Goal: Task Accomplishment & Management: Use online tool/utility

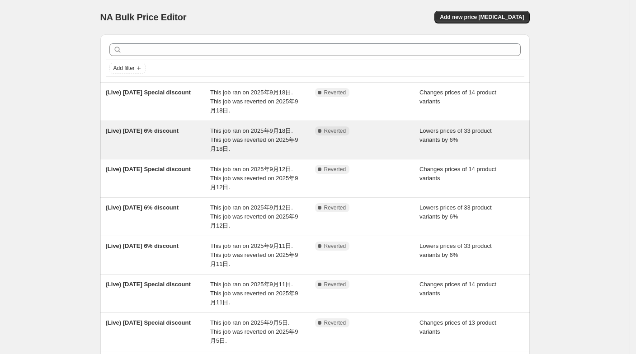
click at [215, 142] on span "This job ran on 2025年9月18日. This job was reverted on 2025年9月18日." at bounding box center [254, 139] width 88 height 25
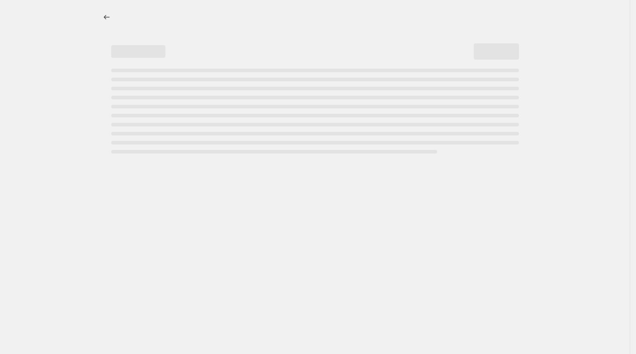
select select "percentage"
select select "collection"
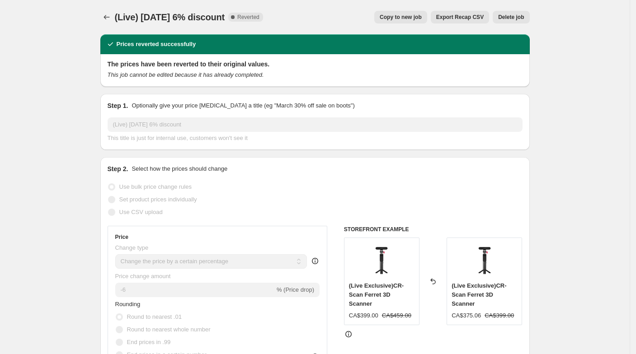
click at [422, 18] on span "Copy to new job" at bounding box center [401, 17] width 42 height 7
select select "percentage"
select select "collection"
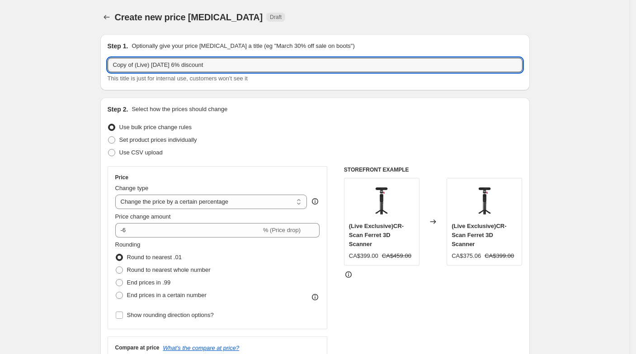
drag, startPoint x: 136, startPoint y: 64, endPoint x: 89, endPoint y: 59, distance: 47.3
type input "(Live) [DATE] 6% discount"
click at [108, 66] on div "Step 1. Optionally give your price [MEDICAL_DATA] a title (eg "March 30% off sa…" at bounding box center [314, 62] width 429 height 56
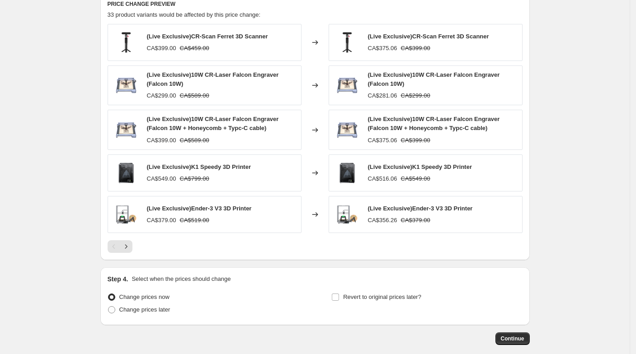
scroll to position [654, 0]
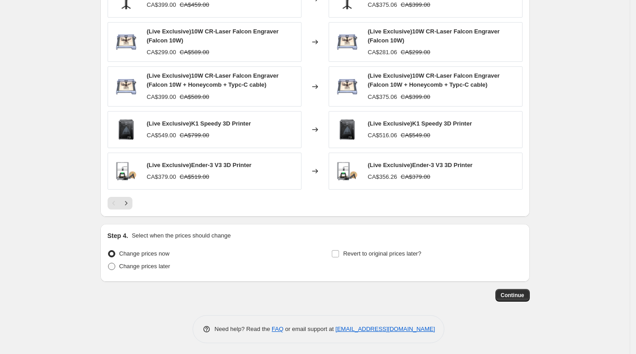
click at [152, 263] on span "Change prices later" at bounding box center [144, 266] width 51 height 7
click at [108, 263] on input "Change prices later" at bounding box center [108, 263] width 0 height 0
radio input "true"
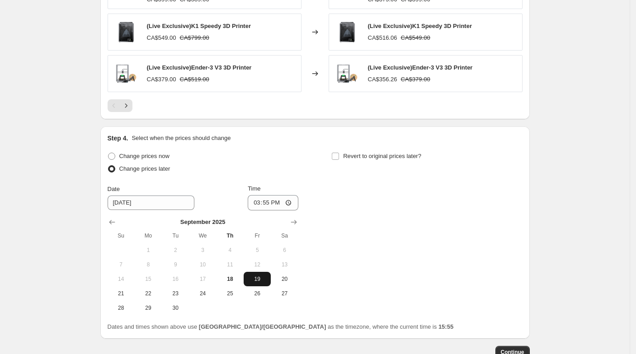
scroll to position [755, 0]
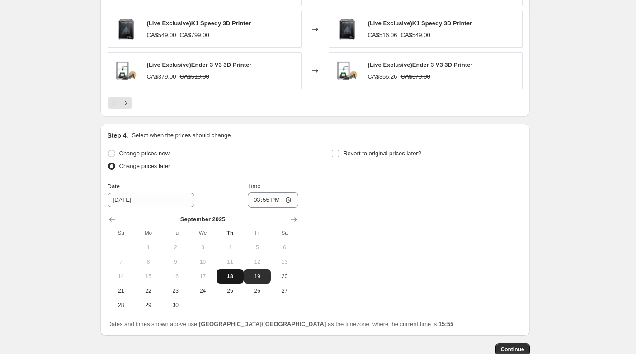
click at [244, 272] on button "18" at bounding box center [230, 276] width 27 height 14
click at [255, 275] on span "19" at bounding box center [257, 276] width 20 height 7
type input "[DATE]"
click at [274, 199] on input "15:55" at bounding box center [273, 200] width 51 height 15
type input "08:15"
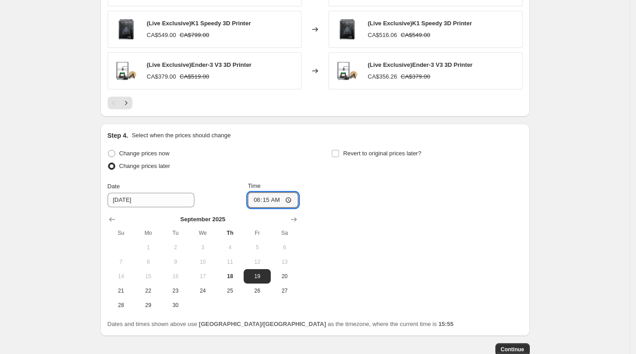
click at [356, 208] on div "Change prices now Change prices later Date [DATE] Time 08:[DATE] Mo Tu We Th Fr…" at bounding box center [315, 229] width 415 height 165
click at [370, 150] on span "Revert to original prices later?" at bounding box center [382, 153] width 78 height 7
click at [339, 150] on input "Revert to original prices later?" at bounding box center [335, 153] width 7 height 7
checkbox input "true"
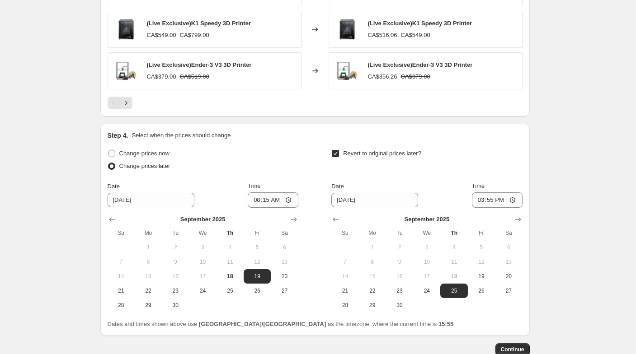
click at [455, 269] on button "18" at bounding box center [453, 276] width 27 height 14
drag, startPoint x: 453, startPoint y: 274, endPoint x: 463, endPoint y: 277, distance: 10.3
click at [454, 275] on span "18" at bounding box center [454, 276] width 20 height 7
click at [463, 277] on span "18" at bounding box center [454, 276] width 20 height 7
click at [483, 280] on button "19" at bounding box center [481, 276] width 27 height 14
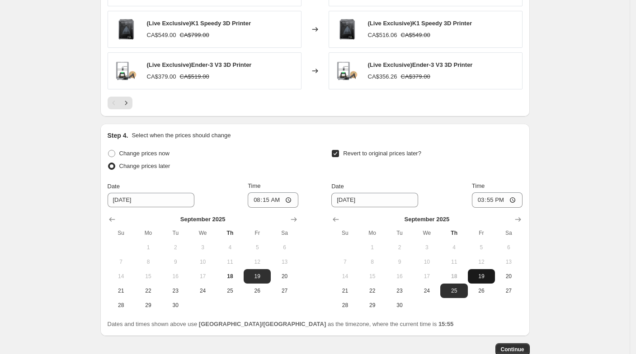
type input "[DATE]"
click at [496, 200] on input "15:55" at bounding box center [497, 200] width 51 height 15
type input "13:00"
click at [516, 349] on span "Continue" at bounding box center [513, 349] width 24 height 7
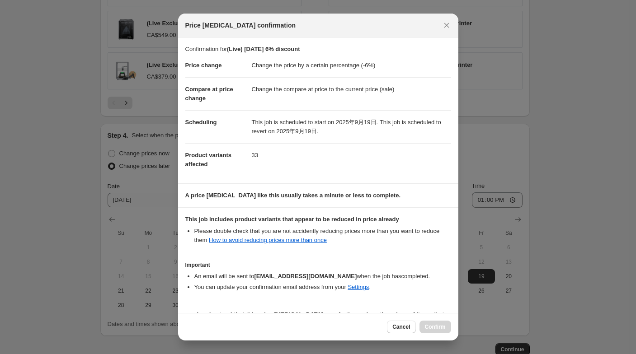
scroll to position [23, 0]
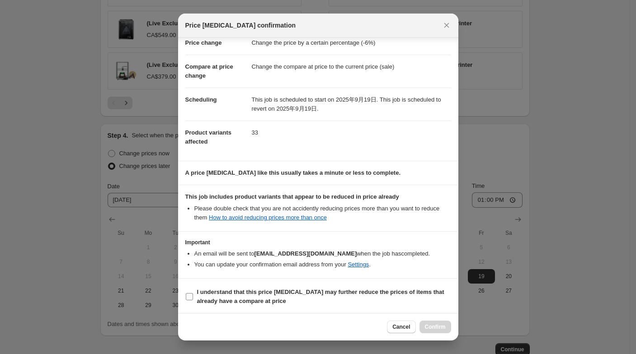
click at [404, 291] on b "I understand that this price [MEDICAL_DATA] may further reduce the prices of it…" at bounding box center [320, 297] width 247 height 16
click at [193, 293] on input "I understand that this price [MEDICAL_DATA] may further reduce the prices of it…" at bounding box center [189, 296] width 7 height 7
checkbox input "true"
click at [433, 318] on div "Cancel Confirm" at bounding box center [318, 327] width 280 height 28
click at [434, 323] on button "Confirm" at bounding box center [436, 327] width 32 height 13
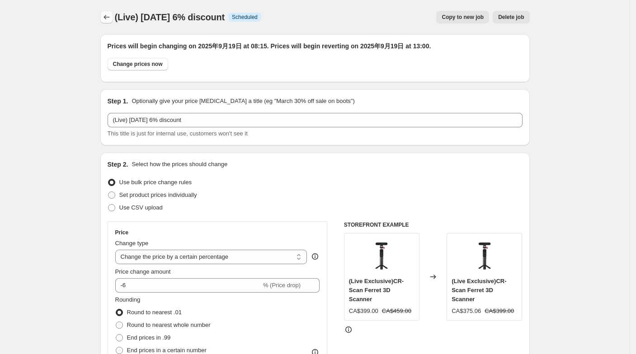
click at [109, 19] on icon "Price change jobs" at bounding box center [106, 17] width 9 height 9
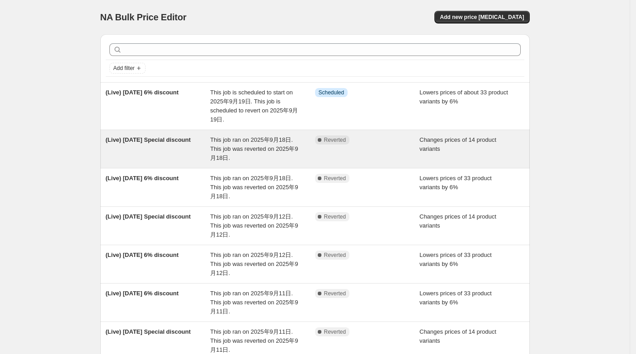
click at [237, 142] on span "This job ran on 2025年9月18日. This job was reverted on 2025年9月18日." at bounding box center [254, 149] width 88 height 25
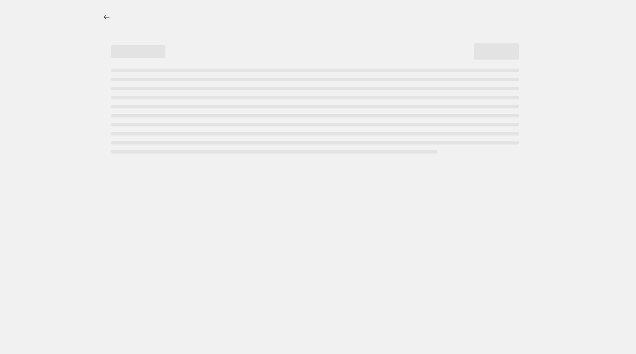
select select "collection"
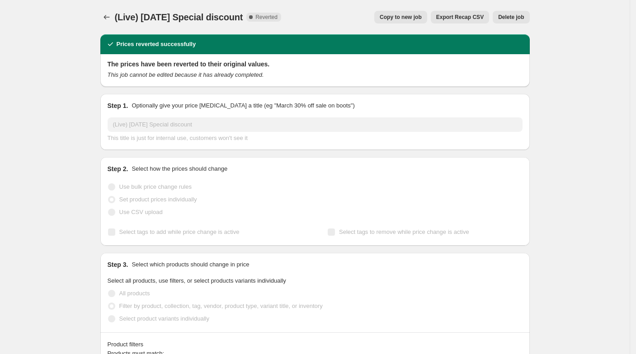
click at [417, 15] on span "Copy to new job" at bounding box center [401, 17] width 42 height 7
select select "collection"
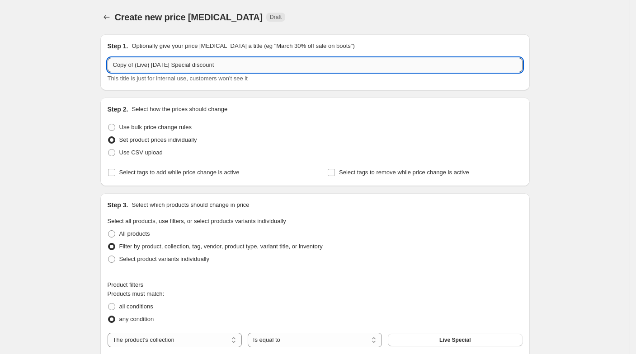
click at [140, 62] on input "Copy of (Live) [DATE] Special discount" at bounding box center [315, 65] width 415 height 14
click at [140, 63] on input "Copy of (Live) [DATE] Special discount" at bounding box center [315, 65] width 415 height 14
drag, startPoint x: 138, startPoint y: 65, endPoint x: 66, endPoint y: 52, distance: 73.4
type input "(Live) [DATE] Special discount"
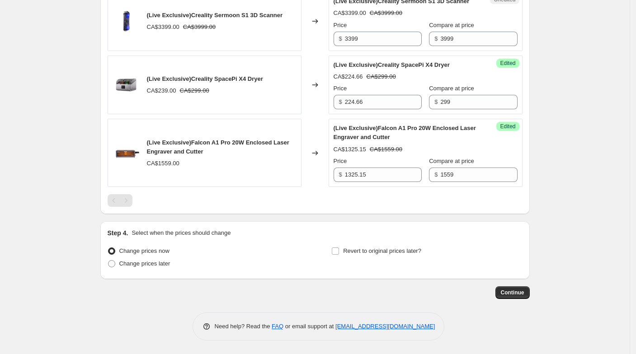
scroll to position [1272, 0]
click at [143, 263] on span "Change prices later" at bounding box center [144, 263] width 51 height 7
click at [108, 261] on input "Change prices later" at bounding box center [108, 260] width 0 height 0
radio input "true"
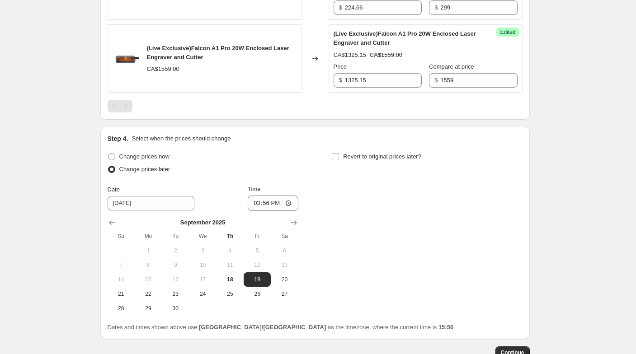
scroll to position [1427, 0]
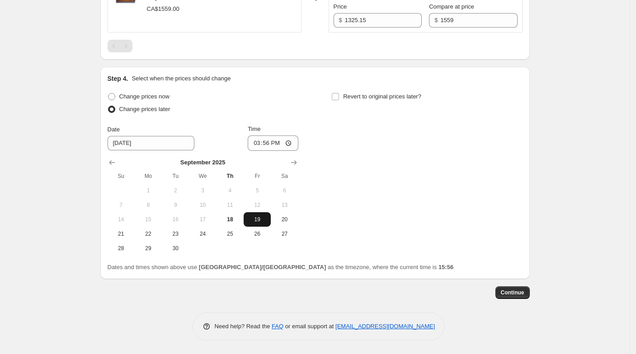
click at [255, 223] on span "19" at bounding box center [257, 219] width 20 height 7
click at [272, 144] on input "15:56" at bounding box center [273, 143] width 51 height 15
type input "09:56"
click at [272, 144] on input "Time" at bounding box center [273, 143] width 51 height 15
type input "08:15"
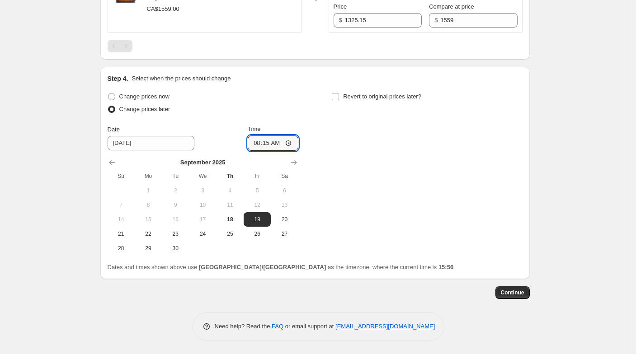
drag, startPoint x: 345, startPoint y: 127, endPoint x: 349, endPoint y: 122, distance: 6.7
click at [346, 127] on div "Change prices now Change prices later Date [DATE] Time 08:[DATE] Mo Tu We Th Fr…" at bounding box center [315, 172] width 415 height 165
click at [374, 100] on span "Revert to original prices later?" at bounding box center [382, 96] width 78 height 7
click at [339, 100] on input "Revert to original prices later?" at bounding box center [335, 96] width 7 height 7
checkbox input "true"
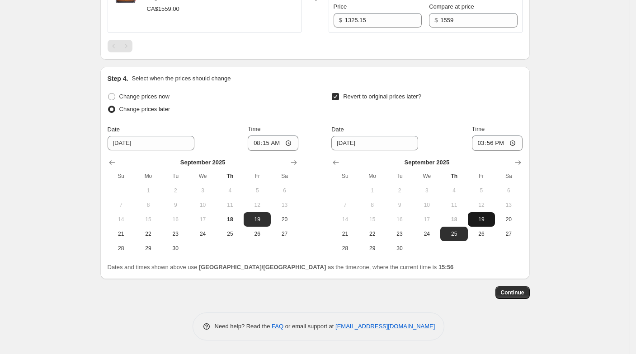
click at [484, 221] on span "19" at bounding box center [482, 219] width 20 height 7
type input "[DATE]"
click at [493, 146] on input "15:56" at bounding box center [497, 143] width 51 height 15
type input "13:00"
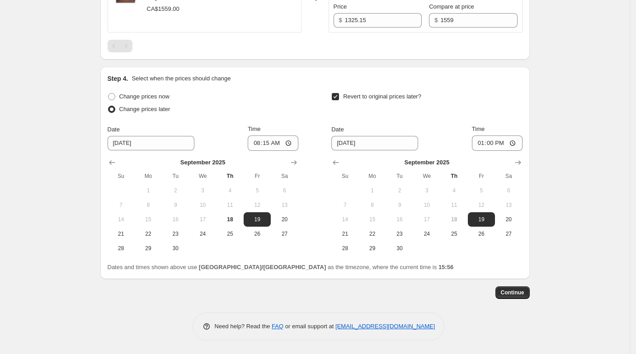
click at [527, 297] on button "Continue" at bounding box center [512, 293] width 34 height 13
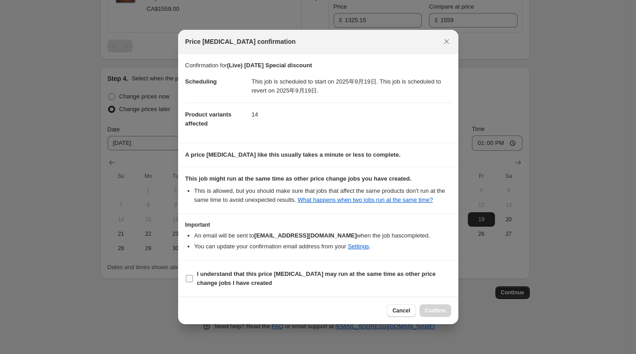
click at [317, 289] on label "I understand that this price [MEDICAL_DATA] may run at the same time as other p…" at bounding box center [318, 279] width 266 height 22
click at [193, 283] on input "I understand that this price [MEDICAL_DATA] may run at the same time as other p…" at bounding box center [189, 278] width 7 height 7
checkbox input "true"
click at [451, 315] on div "Cancel Confirm" at bounding box center [318, 311] width 280 height 28
click at [442, 313] on span "Confirm" at bounding box center [435, 310] width 21 height 7
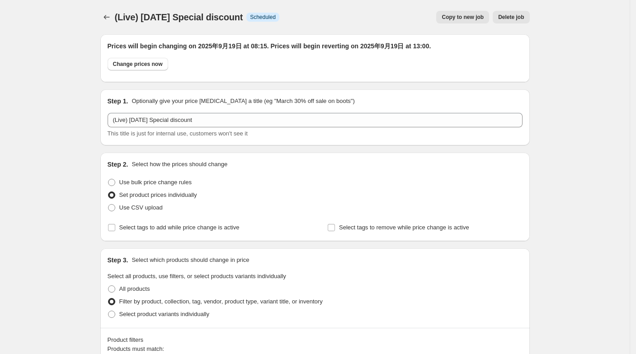
click at [103, 22] on div at bounding box center [107, 17] width 14 height 13
click at [106, 19] on icon "Price change jobs" at bounding box center [106, 17] width 9 height 9
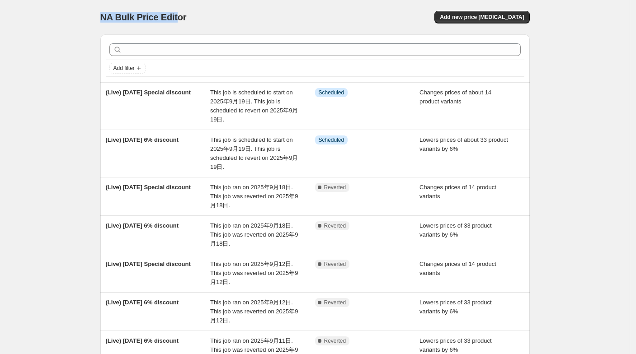
drag, startPoint x: 92, startPoint y: 14, endPoint x: 180, endPoint y: 21, distance: 88.4
click at [180, 21] on div "NA Bulk Price Editor. This page is ready NA Bulk Price Editor Add new price [ME…" at bounding box center [315, 287] width 451 height 574
click at [180, 21] on span "NA Bulk Price Editor" at bounding box center [143, 17] width 86 height 10
drag, startPoint x: 189, startPoint y: 19, endPoint x: 95, endPoint y: 24, distance: 93.2
click at [95, 24] on div "NA Bulk Price Editor. This page is ready NA Bulk Price Editor Add new price cha…" at bounding box center [315, 287] width 451 height 574
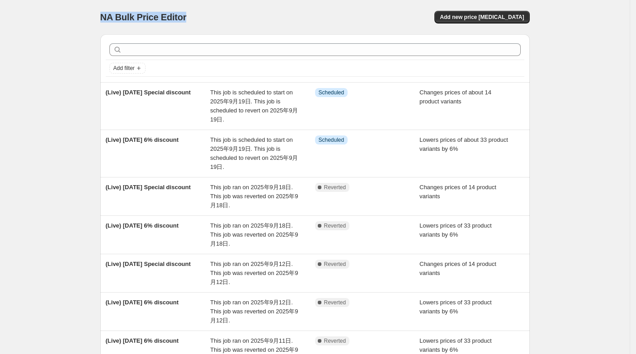
click at [95, 24] on div "NA Bulk Price Editor. This page is ready NA Bulk Price Editor Add new price cha…" at bounding box center [315, 287] width 451 height 574
